Goal: Information Seeking & Learning: Learn about a topic

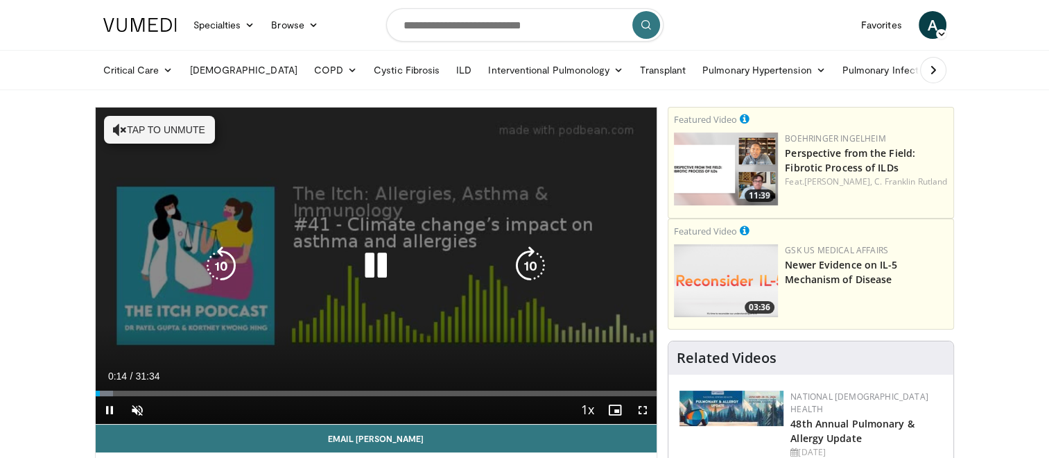
click at [372, 261] on icon "Video Player" at bounding box center [376, 265] width 39 height 39
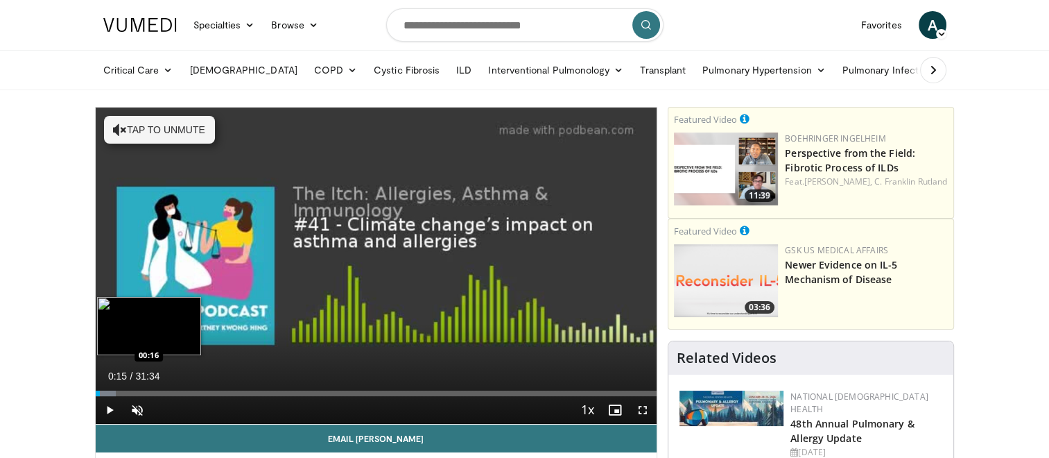
click at [100, 393] on div "Loaded : 3.68% 00:15 00:16" at bounding box center [377, 394] width 562 height 6
click at [96, 396] on span "Video Player" at bounding box center [110, 410] width 28 height 28
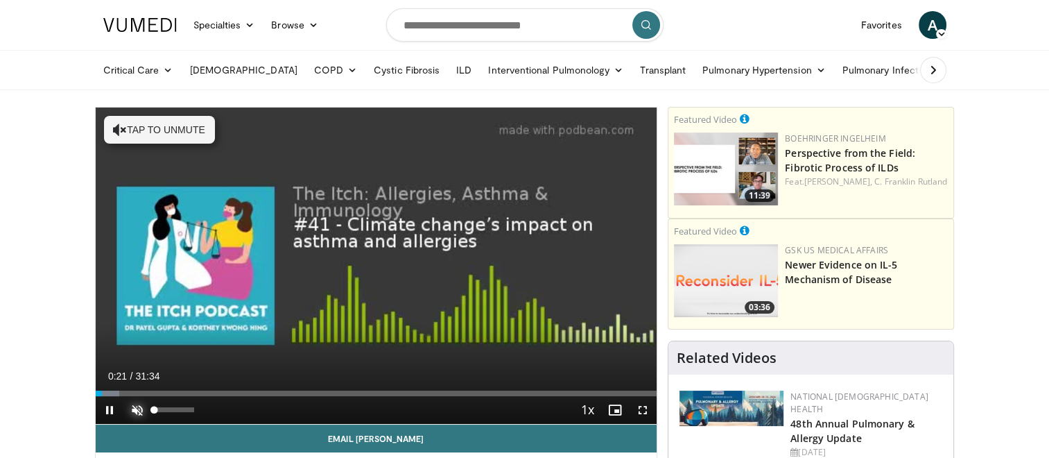
click at [138, 409] on span "Video Player" at bounding box center [137, 410] width 28 height 28
drag, startPoint x: 111, startPoint y: 395, endPoint x: 87, endPoint y: 396, distance: 23.6
click at [642, 411] on span "Video Player" at bounding box center [643, 410] width 28 height 28
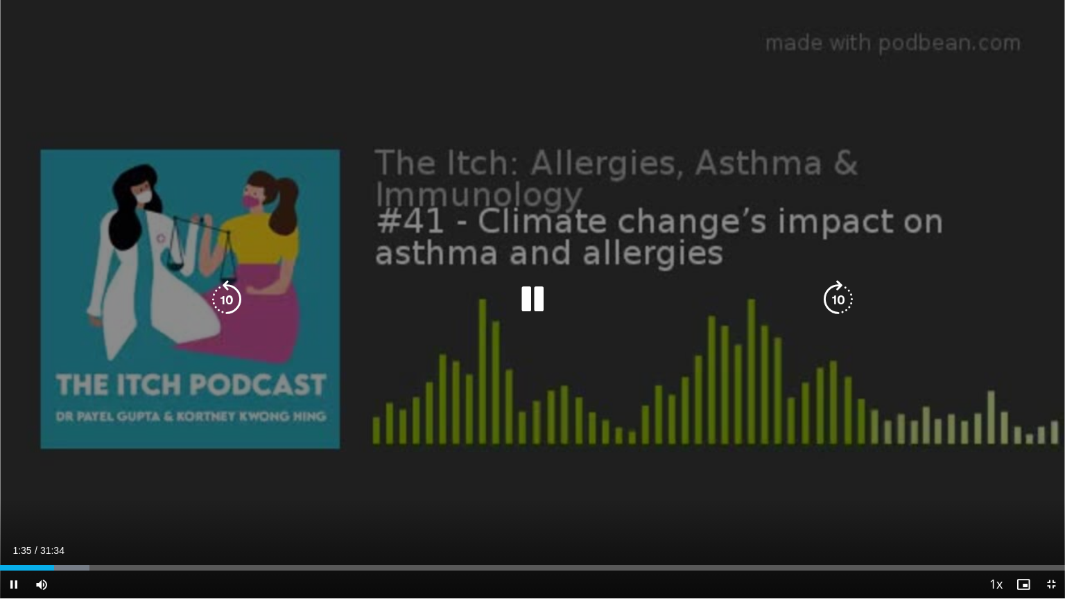
click at [436, 438] on div "10 seconds Tap to unmute" at bounding box center [532, 299] width 1065 height 599
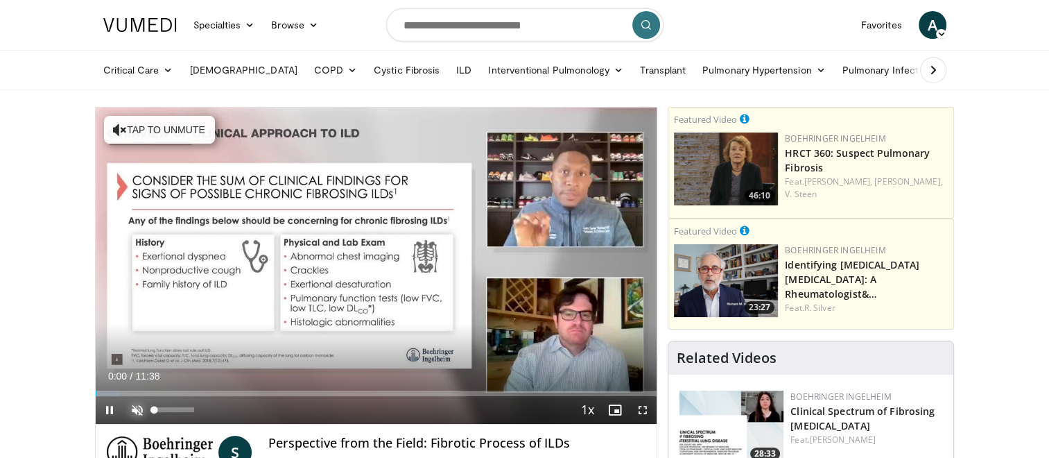
click at [136, 411] on span "Video Player" at bounding box center [137, 410] width 28 height 28
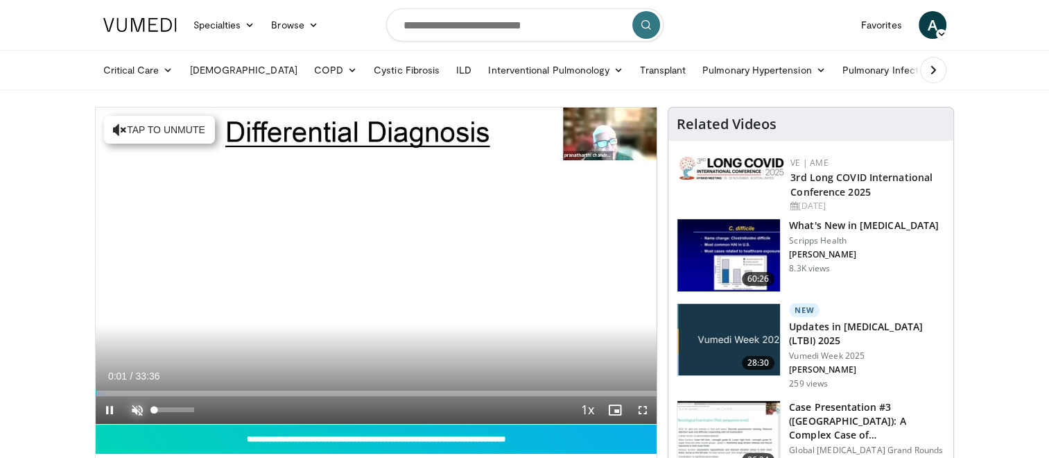
click at [139, 409] on span "Video Player" at bounding box center [137, 410] width 28 height 28
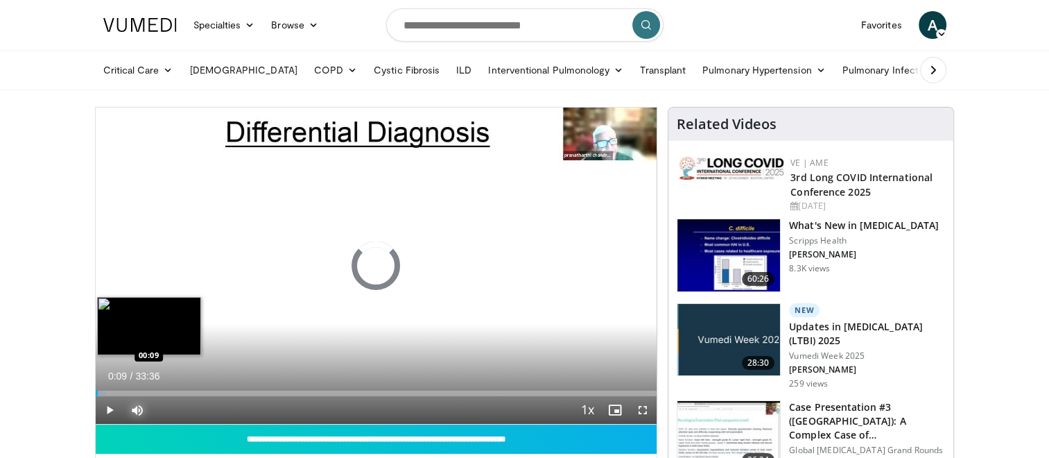
click at [98, 394] on div "Progress Bar" at bounding box center [101, 394] width 11 height 6
click at [96, 395] on div "Loaded : 2.48% 00:00 00:00" at bounding box center [377, 394] width 562 height 6
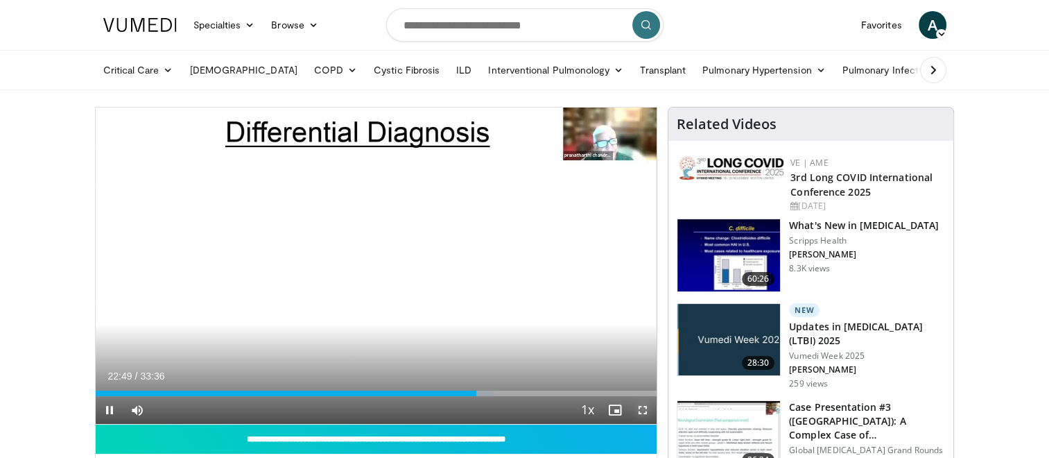
click at [646, 408] on span "Video Player" at bounding box center [643, 410] width 28 height 28
